Goal: Obtain resource: Download file/media

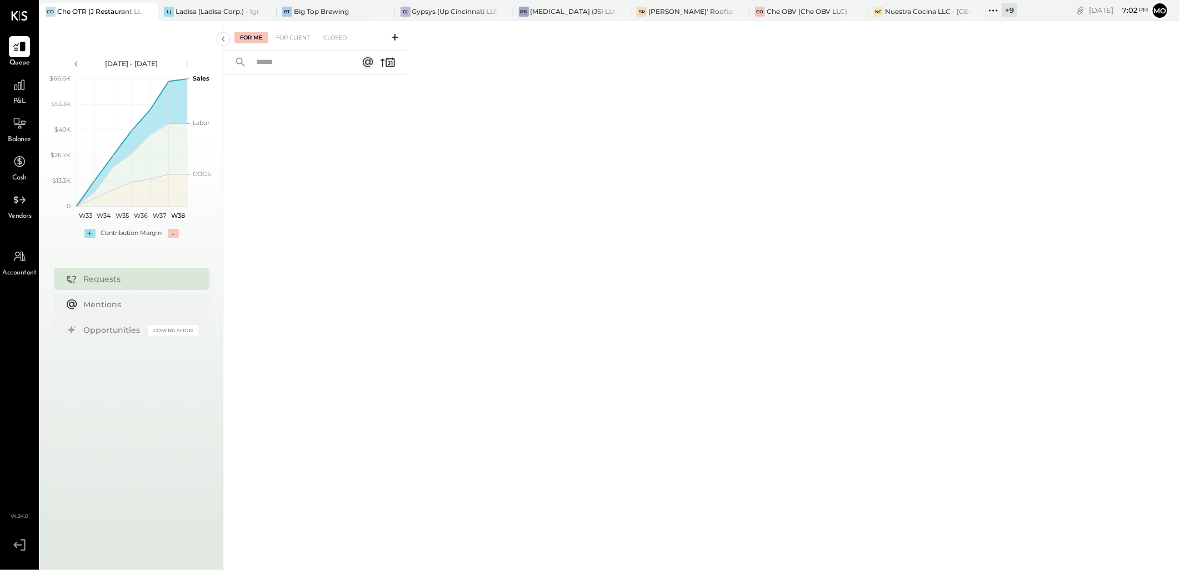
click at [992, 9] on icon at bounding box center [993, 10] width 14 height 14
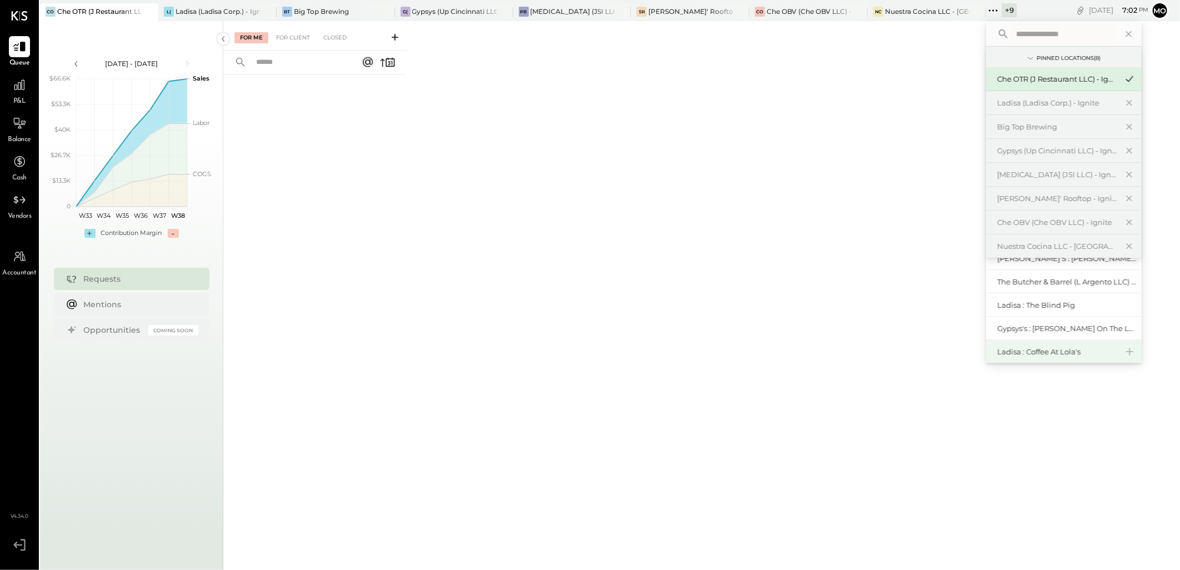
scroll to position [62, 0]
click at [1060, 282] on div "The Butcher & Barrel (L Argento LLC) - [GEOGRAPHIC_DATA]" at bounding box center [1057, 283] width 120 height 11
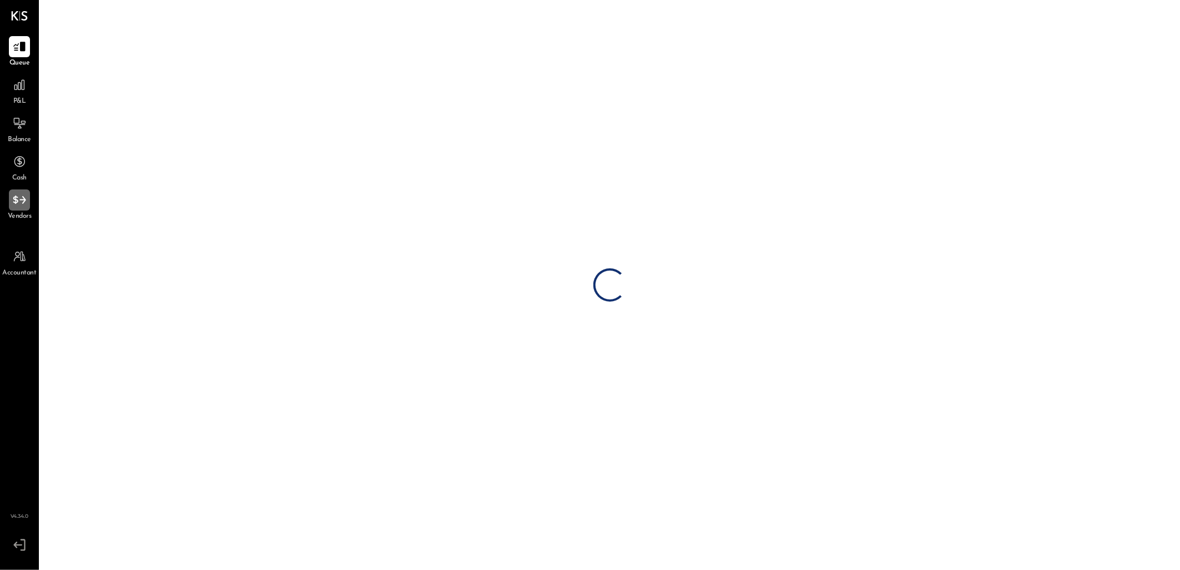
click at [17, 202] on icon at bounding box center [19, 200] width 13 height 8
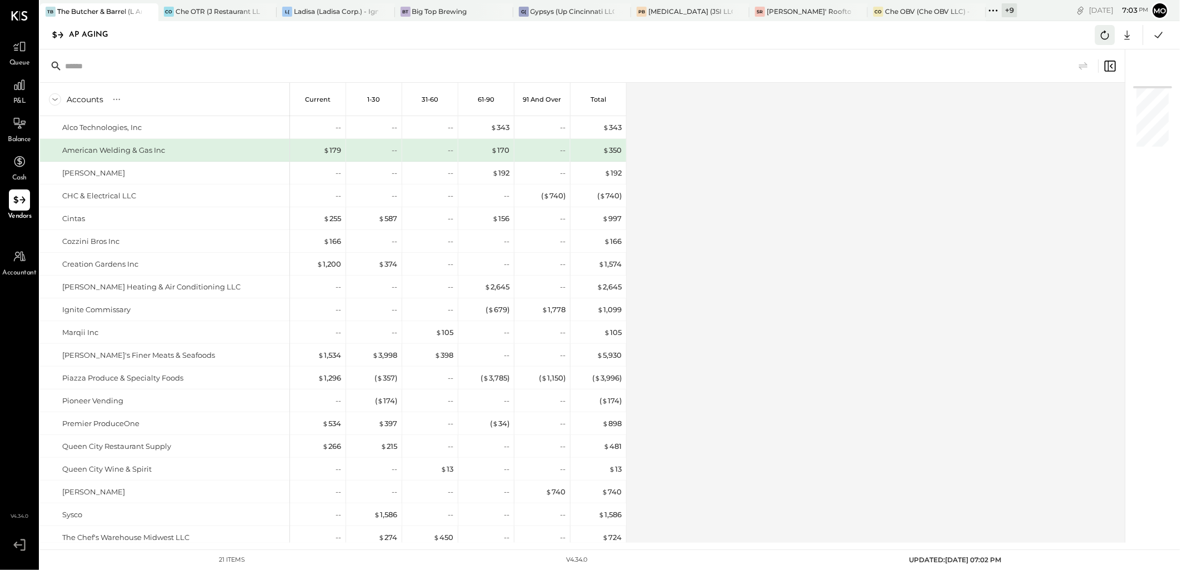
click at [1104, 31] on icon at bounding box center [1105, 35] width 8 height 9
click at [746, 223] on div "Accounts S % GL Current 1-30 31-60 61-90 91 and Over Total Alco Technologies, I…" at bounding box center [583, 313] width 1087 height 460
click at [1130, 34] on icon at bounding box center [1127, 35] width 14 height 14
click at [1079, 54] on link "CSV" at bounding box center [1092, 53] width 89 height 23
click at [659, 201] on div "Accounts S % GL Current 1-30 31-60 61-90 91 and Over Total Alco Technologies, I…" at bounding box center [583, 313] width 1087 height 460
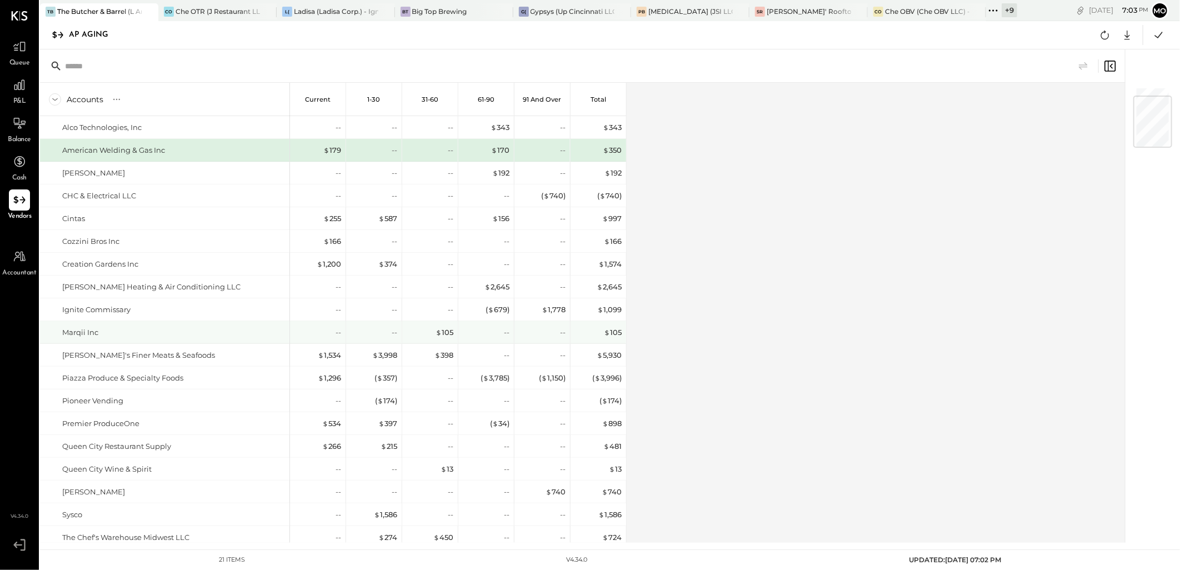
scroll to position [79, 0]
